Goal: Task Accomplishment & Management: Manage account settings

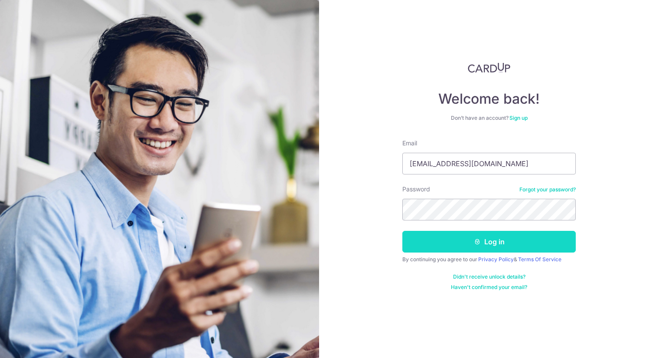
click at [514, 240] on button "Log in" at bounding box center [488, 242] width 173 height 22
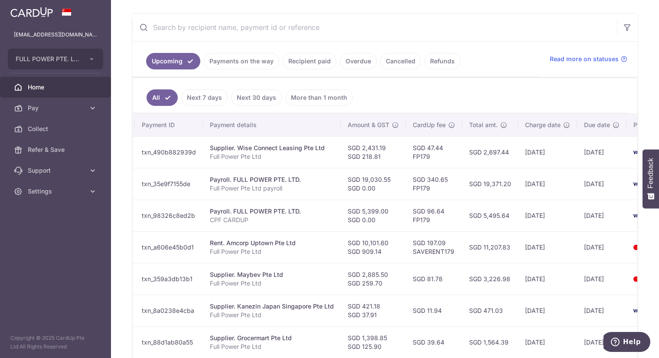
scroll to position [155, 0]
click at [92, 57] on icon "button" at bounding box center [91, 59] width 7 height 7
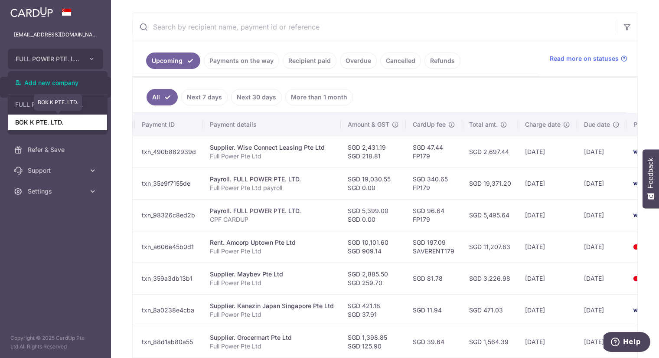
click at [65, 123] on link "BOK K PTE. LTD." at bounding box center [57, 122] width 99 height 16
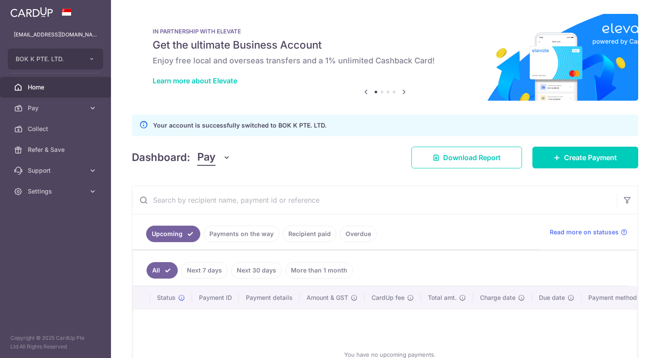
scroll to position [0, 0]
click at [317, 234] on link "Recipient paid" at bounding box center [310, 233] width 54 height 16
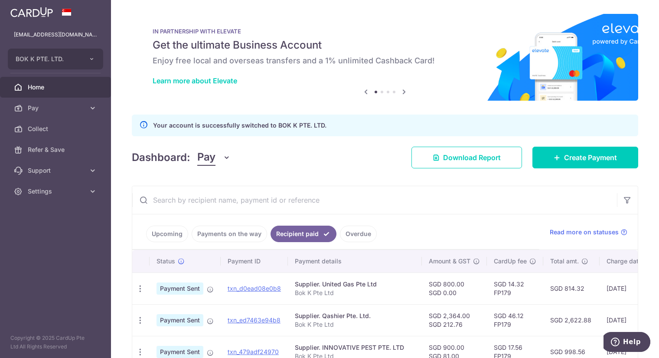
click at [239, 231] on link "Payments on the way" at bounding box center [229, 233] width 75 height 16
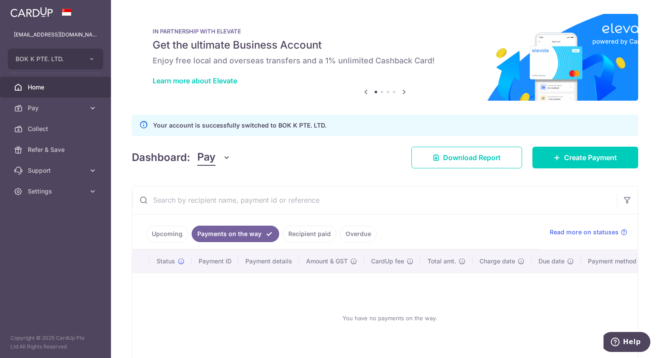
click at [168, 232] on link "Upcoming" at bounding box center [167, 233] width 42 height 16
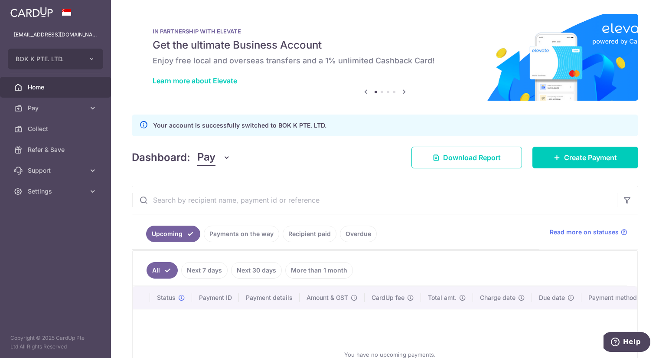
click at [356, 230] on link "Overdue" at bounding box center [358, 233] width 37 height 16
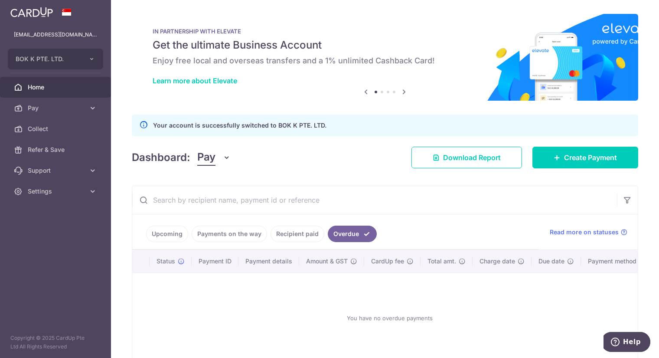
click at [294, 231] on link "Recipient paid" at bounding box center [298, 233] width 54 height 16
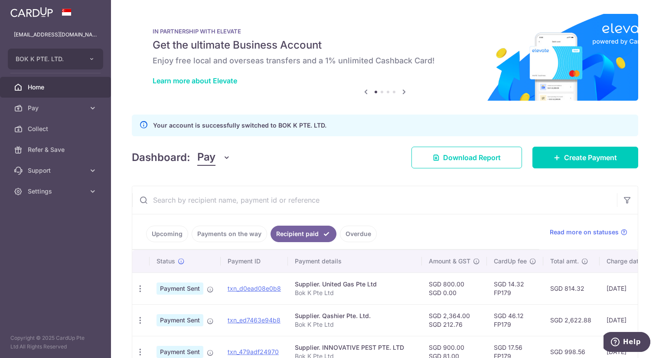
click at [243, 239] on link "Payments on the way" at bounding box center [229, 233] width 75 height 16
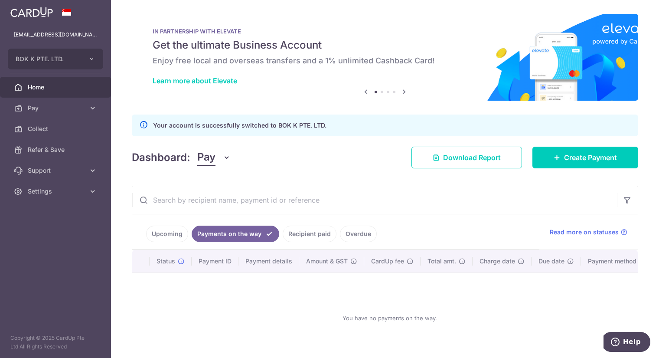
click at [159, 235] on link "Upcoming" at bounding box center [167, 233] width 42 height 16
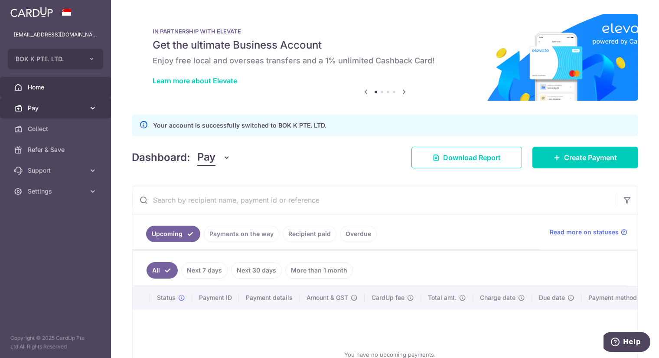
click at [78, 105] on span "Pay" at bounding box center [56, 108] width 57 height 9
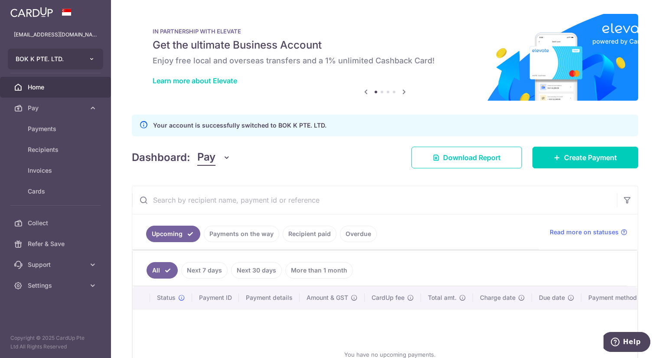
click at [89, 57] on icon "button" at bounding box center [91, 59] width 7 height 7
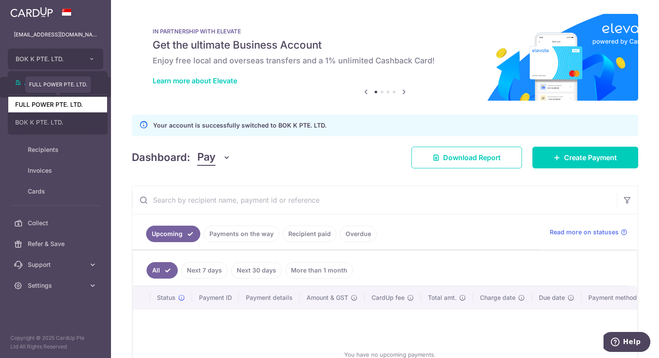
click at [72, 105] on link "FULL POWER PTE. LTD." at bounding box center [57, 105] width 99 height 16
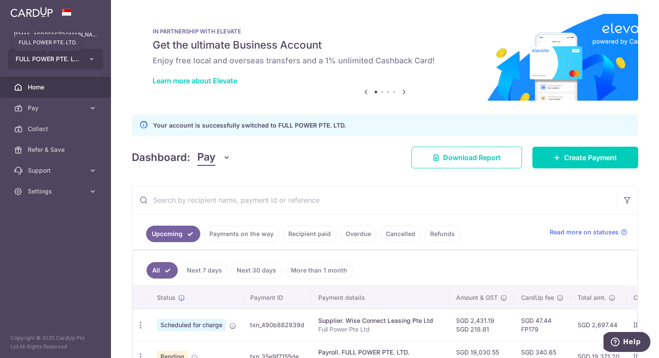
click at [76, 56] on span "FULL POWER PTE. LTD." at bounding box center [48, 59] width 64 height 9
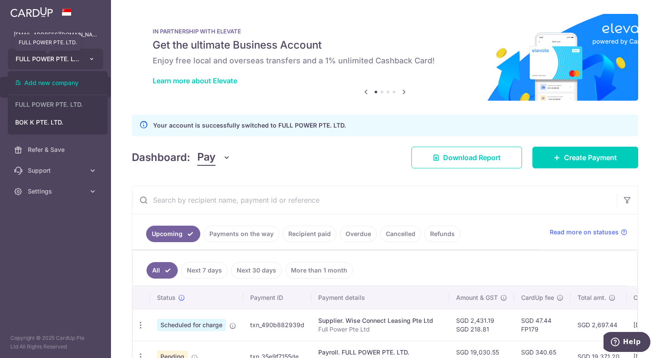
click at [79, 56] on span "FULL POWER PTE. LTD." at bounding box center [48, 59] width 64 height 9
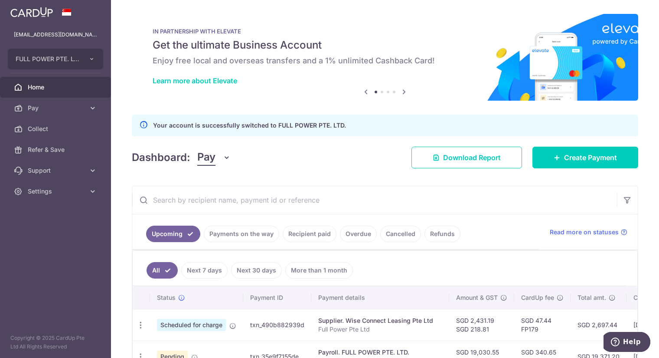
click at [245, 228] on link "Payments on the way" at bounding box center [241, 233] width 75 height 16
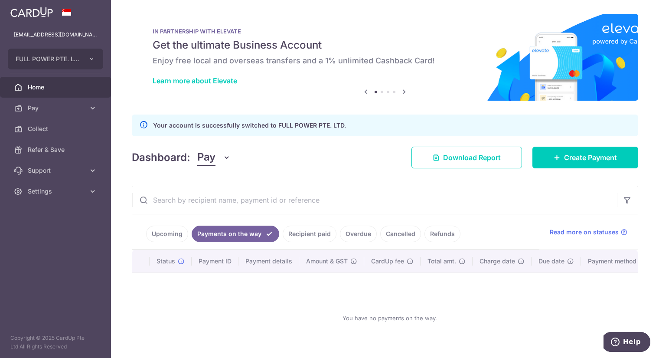
click at [305, 231] on link "Recipient paid" at bounding box center [310, 233] width 54 height 16
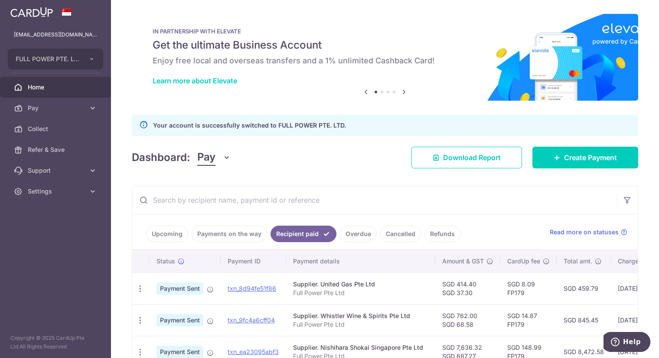
click at [361, 229] on link "Overdue" at bounding box center [358, 233] width 37 height 16
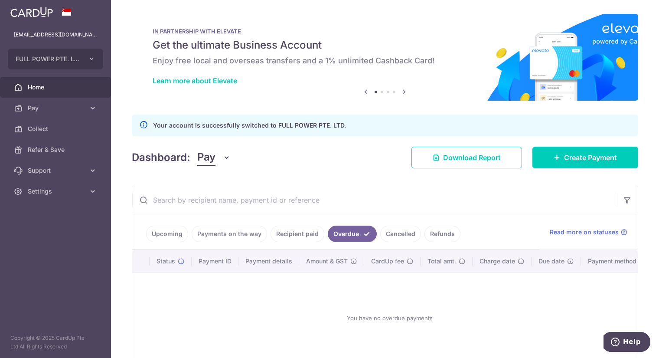
click at [389, 230] on link "Cancelled" at bounding box center [400, 233] width 41 height 16
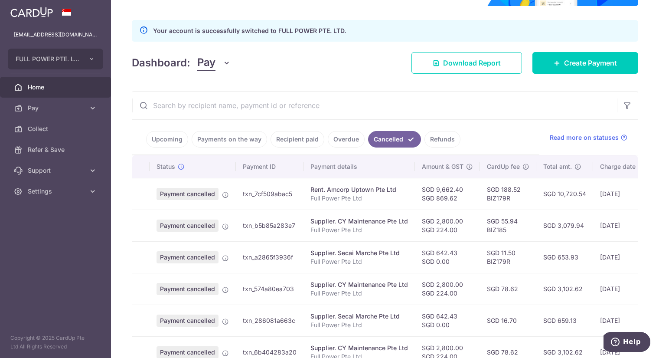
scroll to position [96, 0]
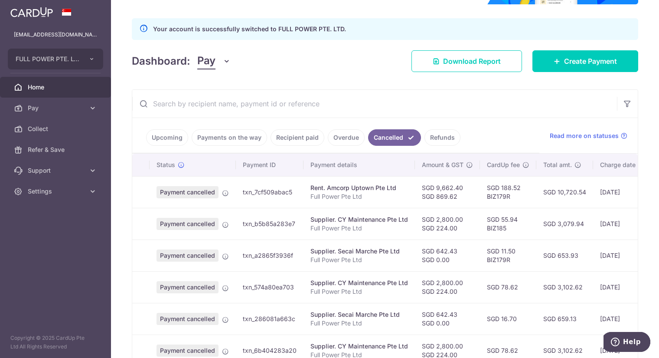
click at [174, 135] on link "Upcoming" at bounding box center [167, 137] width 42 height 16
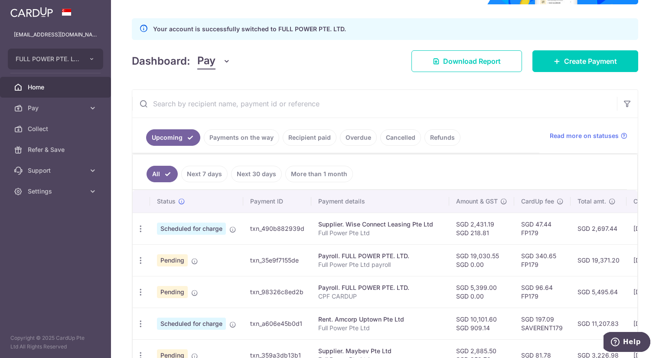
click at [235, 137] on link "Payments on the way" at bounding box center [241, 137] width 75 height 16
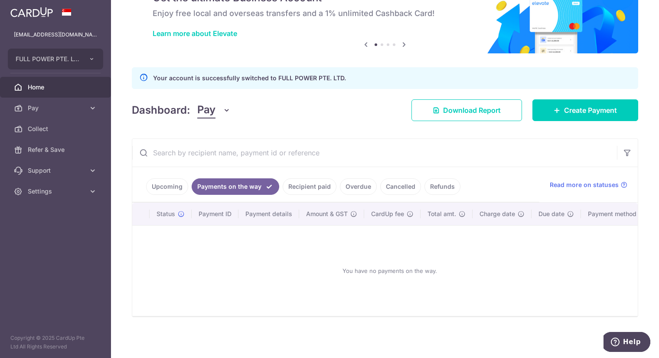
click at [315, 185] on link "Recipient paid" at bounding box center [310, 186] width 54 height 16
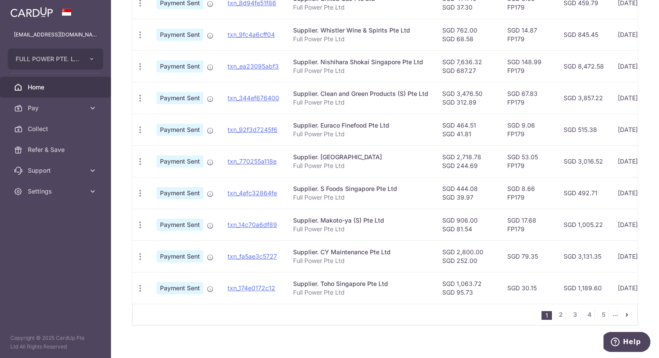
scroll to position [289, 0]
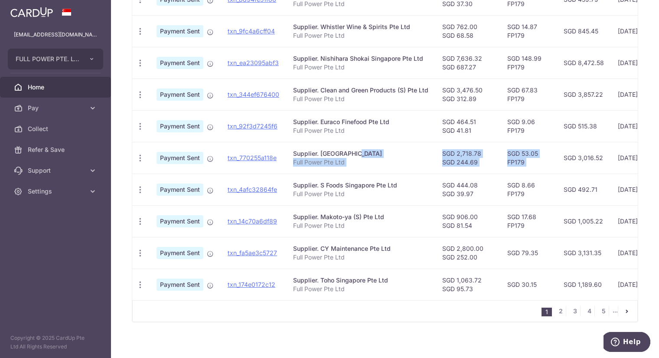
drag, startPoint x: 326, startPoint y: 150, endPoint x: 557, endPoint y: 148, distance: 231.1
click at [557, 148] on tr "PDF Receipt Payment Sent txn_770255a118e Supplier. [GEOGRAPHIC_DATA] Full Power…" at bounding box center [458, 158] width 653 height 32
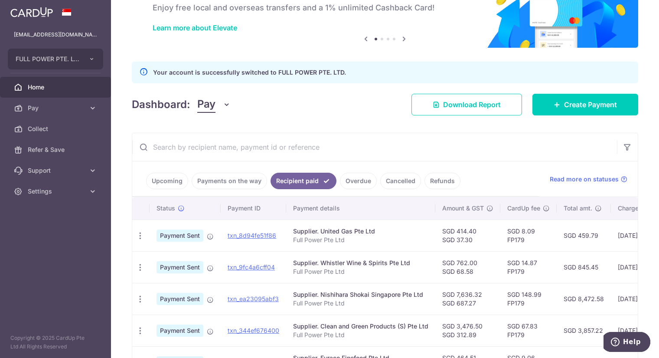
click at [355, 177] on link "Overdue" at bounding box center [358, 181] width 37 height 16
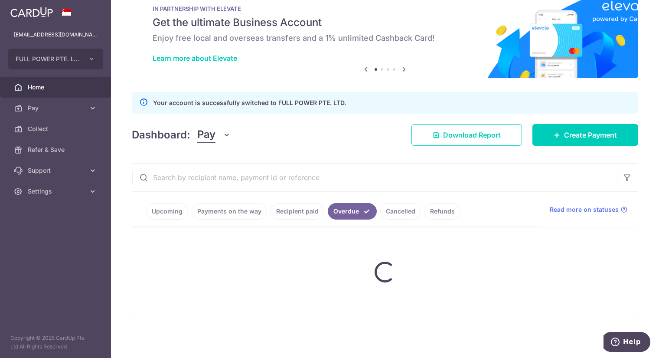
scroll to position [49, 0]
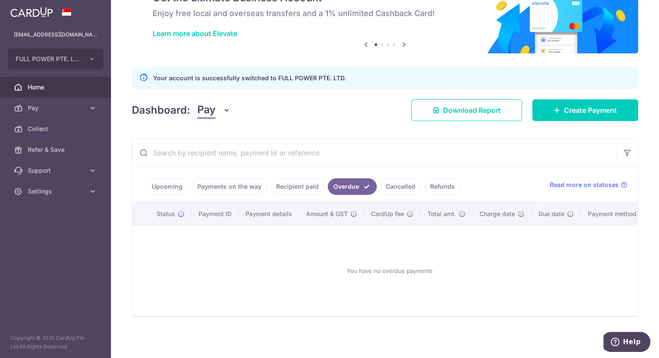
click at [394, 185] on link "Cancelled" at bounding box center [400, 186] width 41 height 16
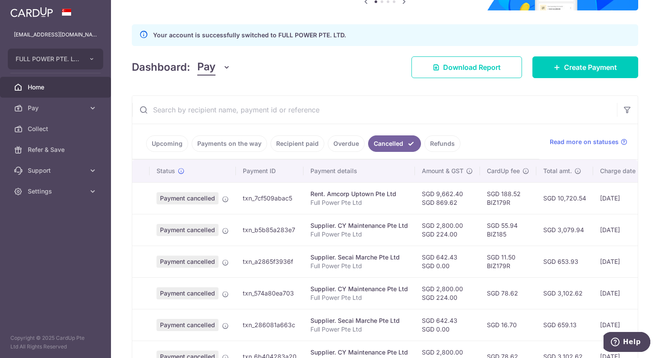
scroll to position [101, 0]
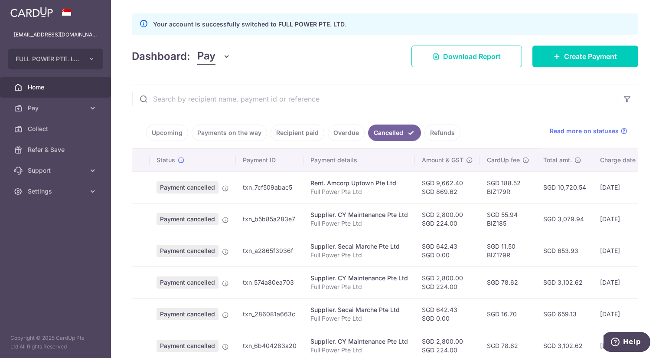
click at [436, 124] on link "Refunds" at bounding box center [443, 132] width 36 height 16
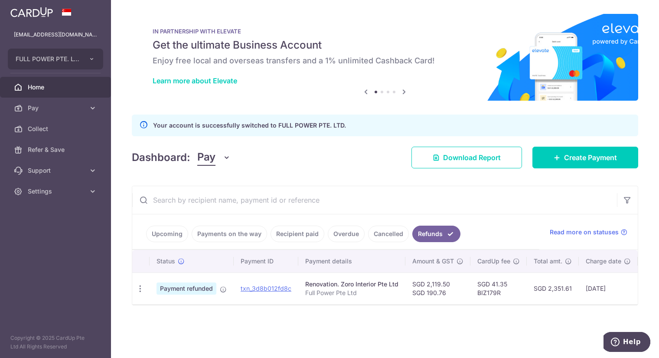
scroll to position [0, 0]
click at [170, 229] on link "Upcoming" at bounding box center [167, 233] width 42 height 16
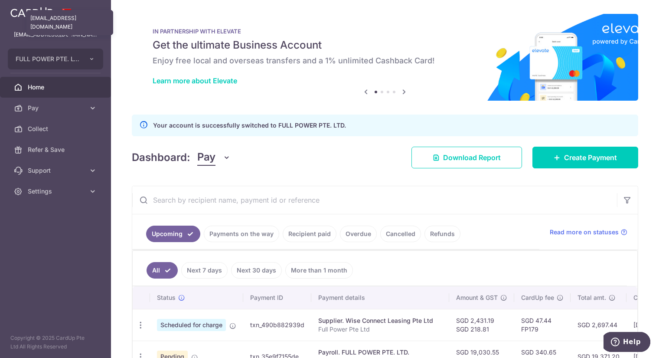
click at [59, 33] on p "[EMAIL_ADDRESS][DOMAIN_NAME]" at bounding box center [55, 34] width 83 height 9
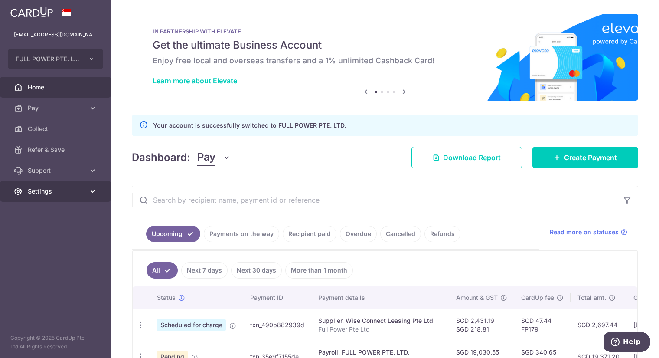
click at [92, 194] on icon at bounding box center [92, 191] width 9 height 9
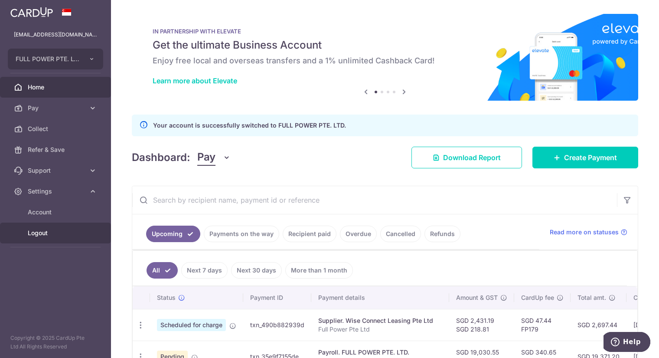
click at [65, 229] on span "Logout" at bounding box center [56, 233] width 57 height 9
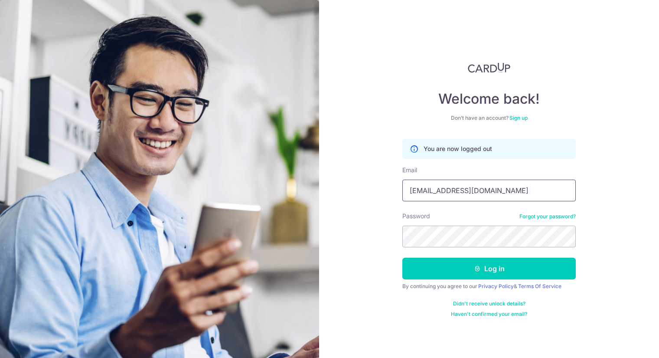
click at [478, 193] on input "[EMAIL_ADDRESS][DOMAIN_NAME]" at bounding box center [488, 191] width 173 height 22
type input "sheauwian@gmail.com"
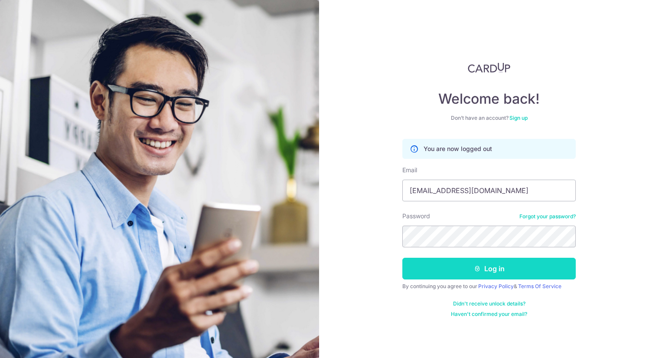
click at [471, 264] on button "Log in" at bounding box center [488, 269] width 173 height 22
